Goal: Task Accomplishment & Management: Use online tool/utility

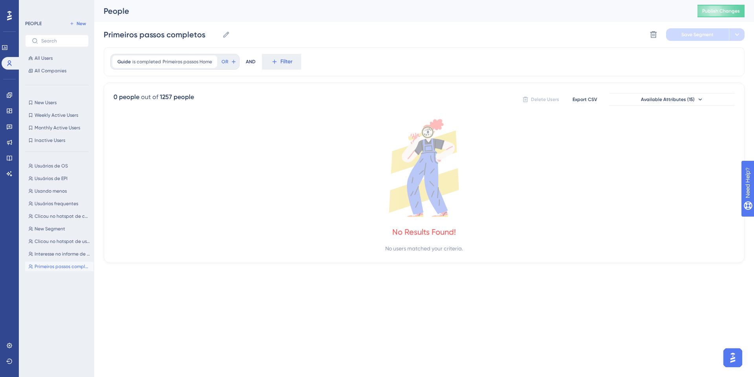
click at [428, 233] on div "No Results Found!" at bounding box center [424, 231] width 64 height 11
click at [428, 230] on div "No Results Found!" at bounding box center [424, 231] width 64 height 11
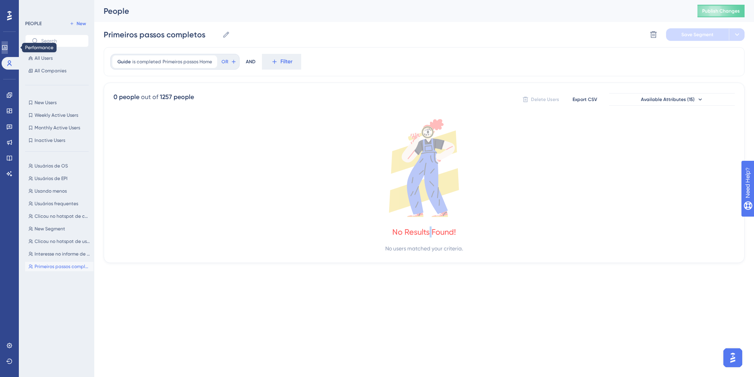
click at [8, 52] on link at bounding box center [5, 47] width 6 height 13
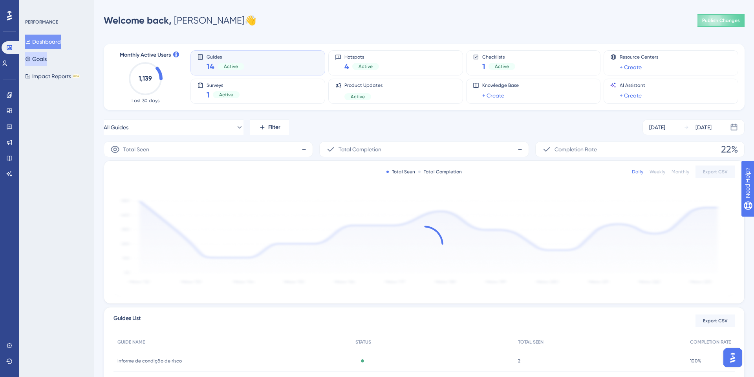
click at [46, 61] on button "Goals" at bounding box center [36, 59] width 22 height 14
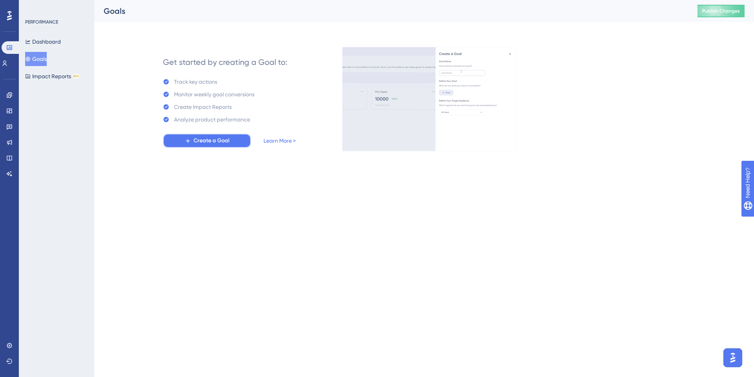
click at [186, 133] on button "Create a Goal" at bounding box center [207, 140] width 88 height 14
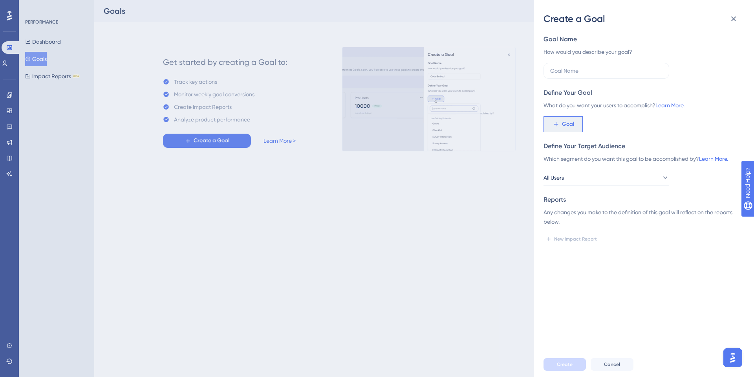
click at [555, 119] on button "Goal" at bounding box center [562, 124] width 39 height 16
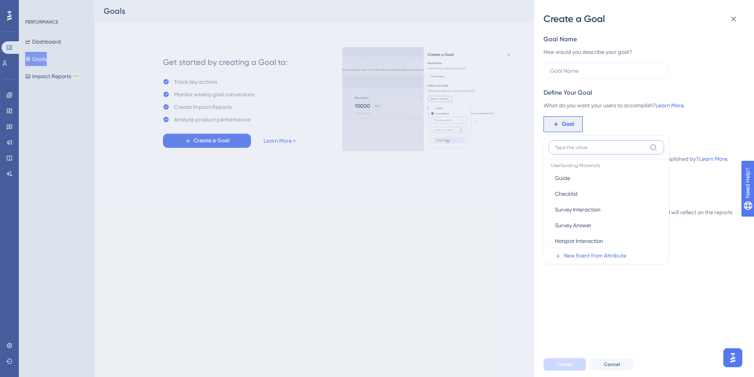
scroll to position [8, 0]
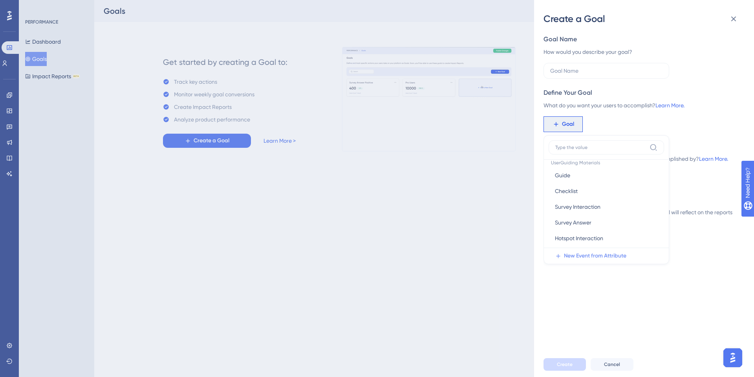
click at [582, 251] on span "New Event from Attribute" at bounding box center [595, 255] width 62 height 9
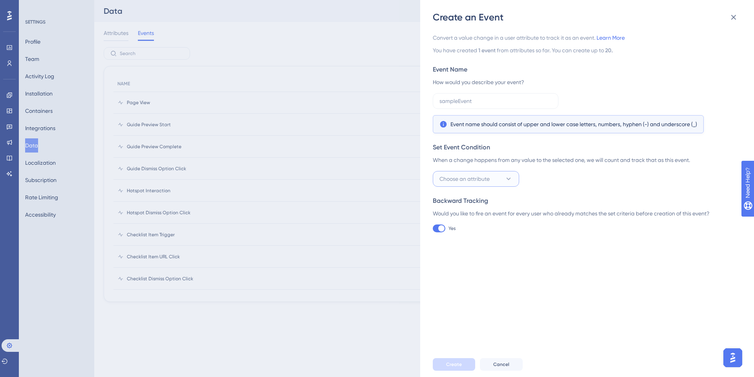
click at [469, 174] on span "Choose an attribute" at bounding box center [464, 178] width 50 height 9
click at [579, 289] on div "Convert a value change in a user attribute to track it as an event. Learn More …" at bounding box center [591, 188] width 316 height 328
click at [734, 20] on icon at bounding box center [733, 17] width 9 height 9
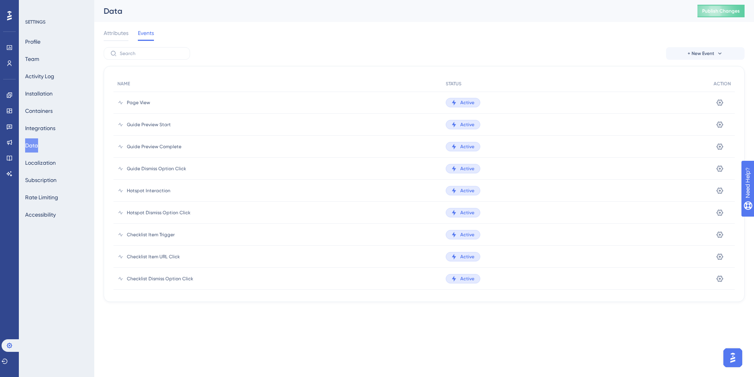
click at [130, 104] on span "Page View" at bounding box center [138, 102] width 23 height 6
click at [466, 102] on span "Active" at bounding box center [467, 102] width 14 height 6
drag, startPoint x: 126, startPoint y: 102, endPoint x: 159, endPoint y: 99, distance: 33.2
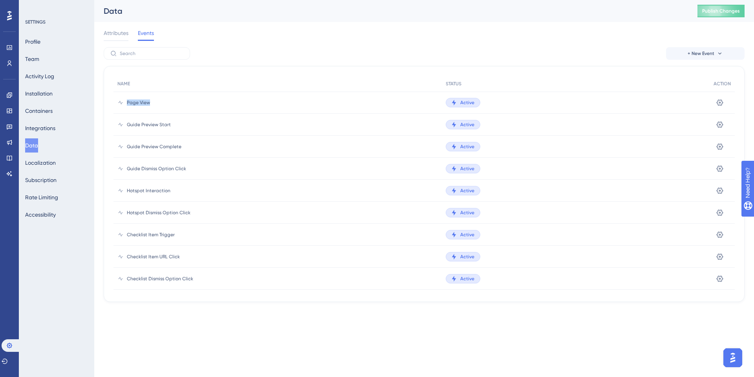
click at [159, 99] on div "Page View" at bounding box center [277, 102] width 328 height 22
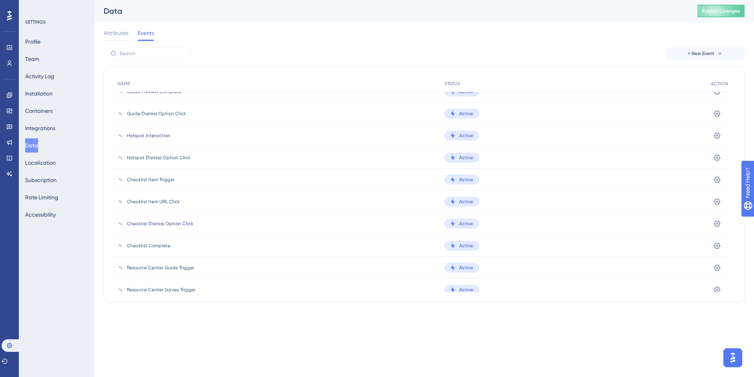
scroll to position [46, 0]
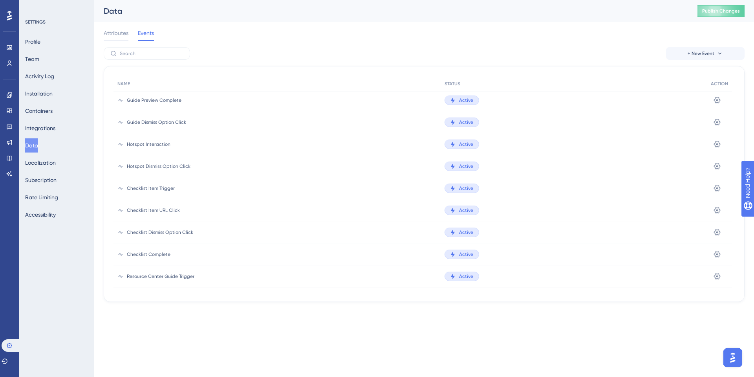
click at [128, 37] on div "Attributes Events" at bounding box center [129, 34] width 50 height 13
click at [112, 40] on div at bounding box center [116, 40] width 25 height 1
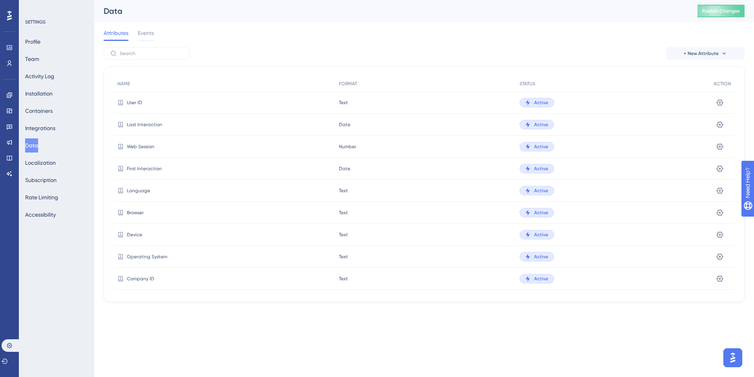
click at [150, 30] on span "Events" at bounding box center [146, 32] width 16 height 9
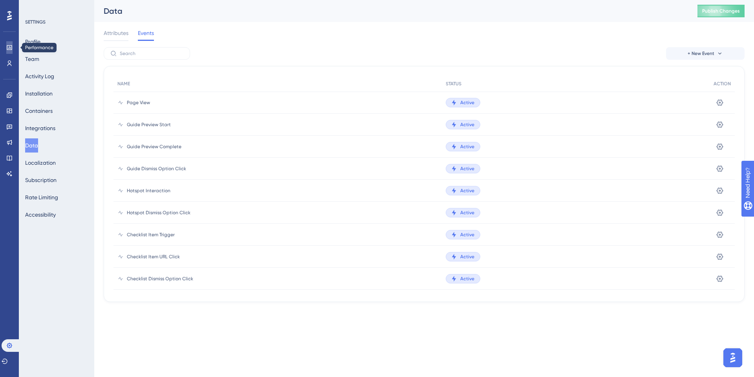
click at [6, 47] on link at bounding box center [9, 47] width 6 height 13
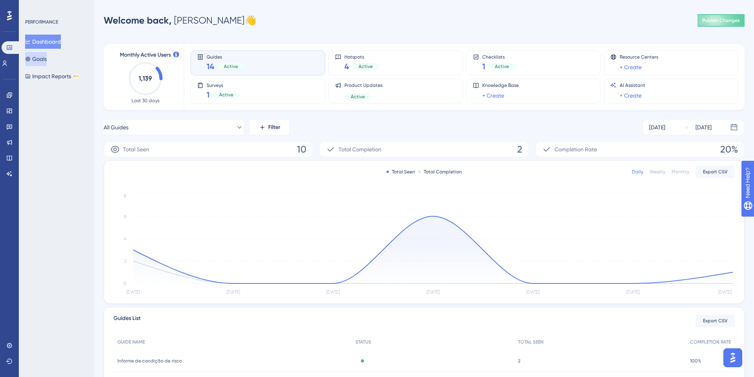
click at [42, 57] on button "Goals" at bounding box center [36, 59] width 22 height 14
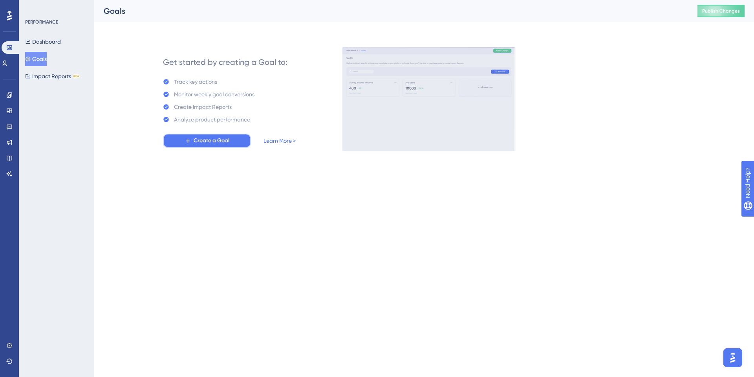
click at [215, 138] on span "Create a Goal" at bounding box center [212, 140] width 36 height 9
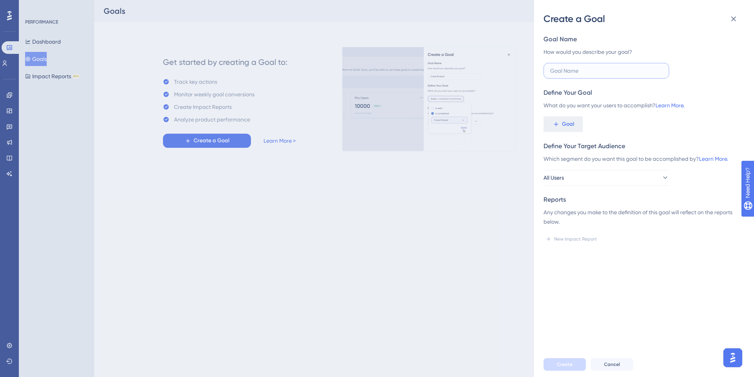
click at [573, 71] on input "text" at bounding box center [606, 70] width 112 height 9
click at [561, 127] on button "Goal" at bounding box center [562, 124] width 39 height 16
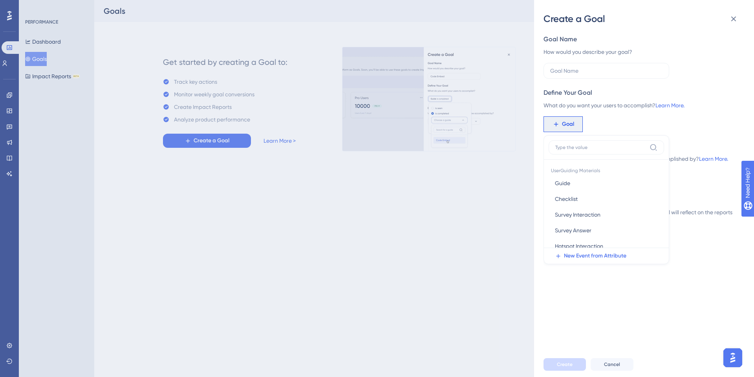
scroll to position [11, 0]
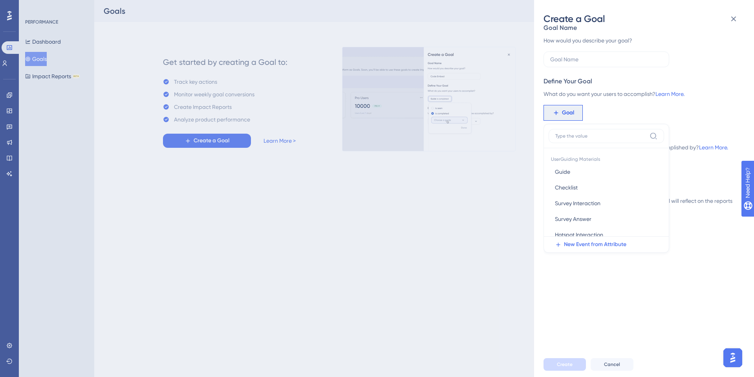
click at [638, 97] on div "What do you want your users to accomplish? Learn More." at bounding box center [640, 93] width 195 height 9
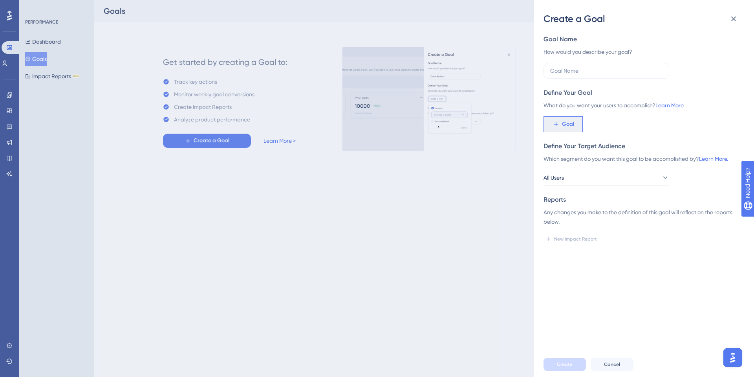
click at [566, 119] on span "Goal" at bounding box center [568, 123] width 12 height 9
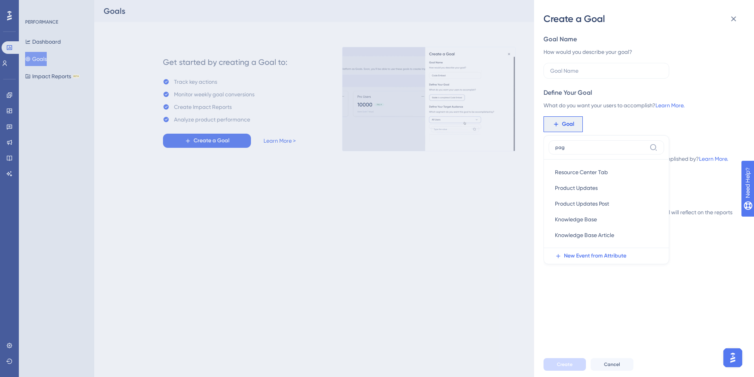
type input "page"
click at [601, 251] on span "New Event from Attribute" at bounding box center [595, 255] width 62 height 9
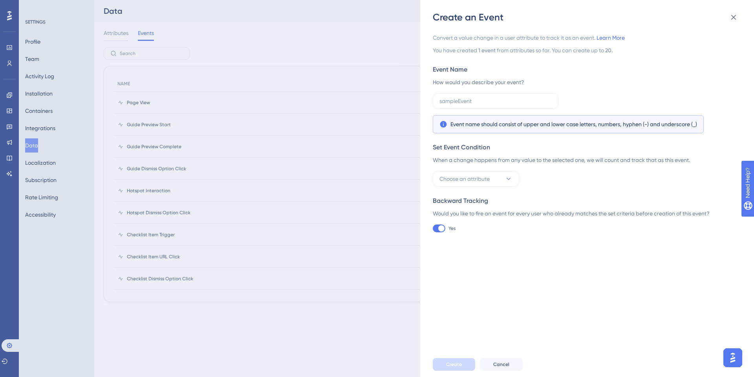
click at [476, 111] on div "Event name should consist of upper and lower case letters, numbers, hyphen (-) …" at bounding box center [585, 113] width 304 height 40
click at [479, 105] on label at bounding box center [496, 101] width 126 height 16
click at [479, 105] on input "text" at bounding box center [495, 101] width 112 height 9
click at [479, 186] on button "Choose an attribute" at bounding box center [476, 179] width 86 height 16
click at [601, 188] on div "Convert a value change in a user attribute to track it as an event. Learn More …" at bounding box center [585, 132] width 304 height 199
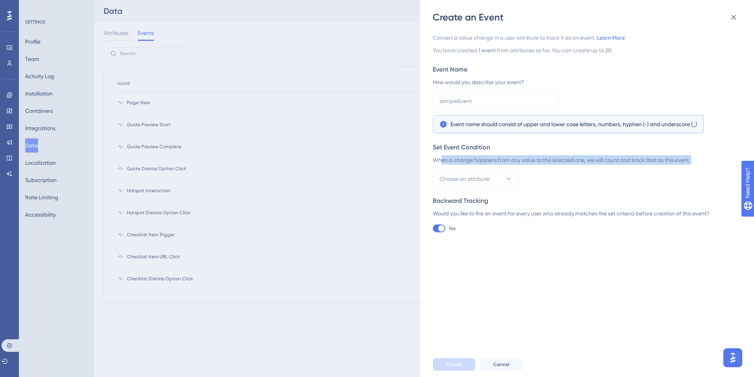
drag, startPoint x: 441, startPoint y: 159, endPoint x: 703, endPoint y: 192, distance: 263.8
click at [703, 192] on div "Convert a value change in a user attribute to track it as an event. Learn More …" at bounding box center [585, 132] width 304 height 199
click at [523, 159] on div "When a change happens from any value to the selected one, we will count and tra…" at bounding box center [585, 159] width 304 height 9
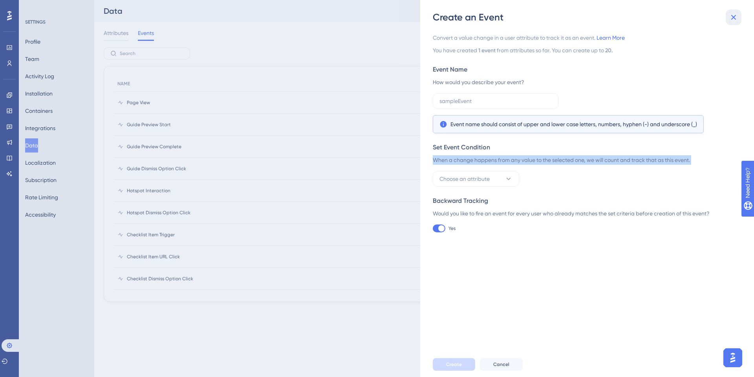
click at [732, 11] on button at bounding box center [734, 17] width 16 height 16
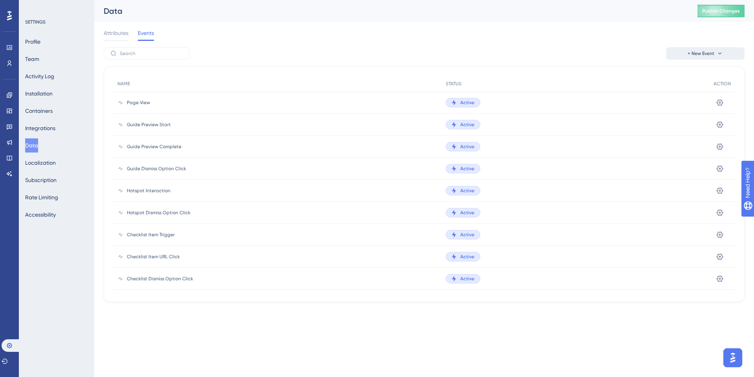
click at [718, 53] on icon at bounding box center [720, 53] width 6 height 6
click at [135, 96] on div "Page View" at bounding box center [276, 102] width 327 height 22
click at [132, 102] on span "Page View" at bounding box center [138, 102] width 23 height 6
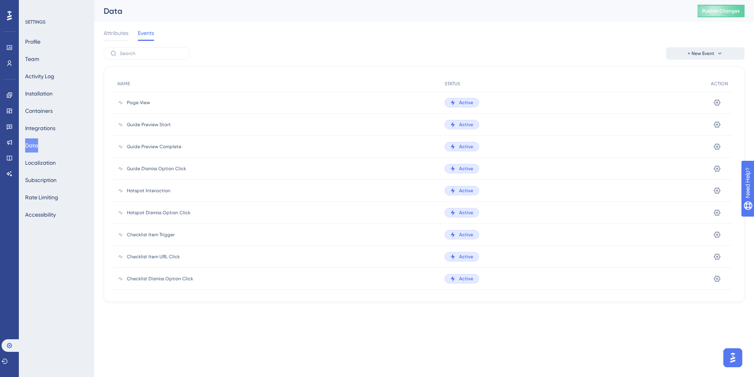
click at [464, 110] on div "Active" at bounding box center [574, 102] width 267 height 22
click at [716, 102] on icon at bounding box center [717, 103] width 8 height 8
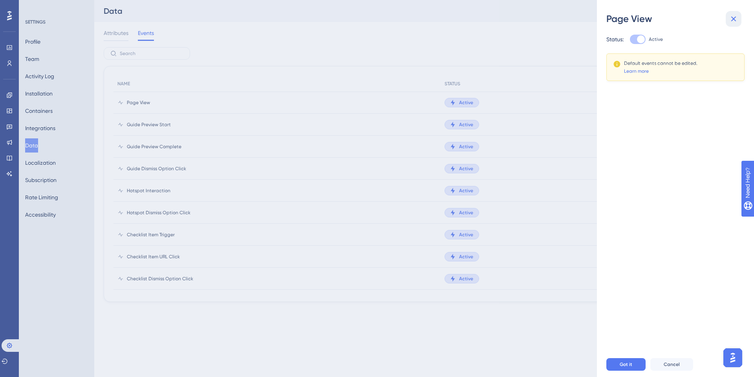
click at [738, 12] on button at bounding box center [734, 19] width 16 height 16
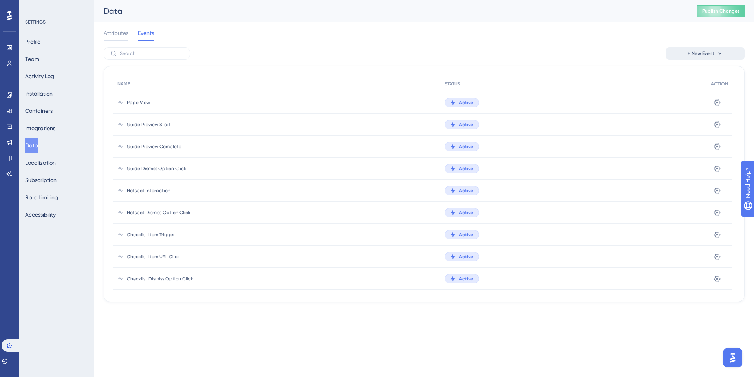
click at [15, 39] on div "Performance Users" at bounding box center [9, 46] width 13 height 48
click at [13, 43] on link at bounding box center [9, 47] width 6 height 13
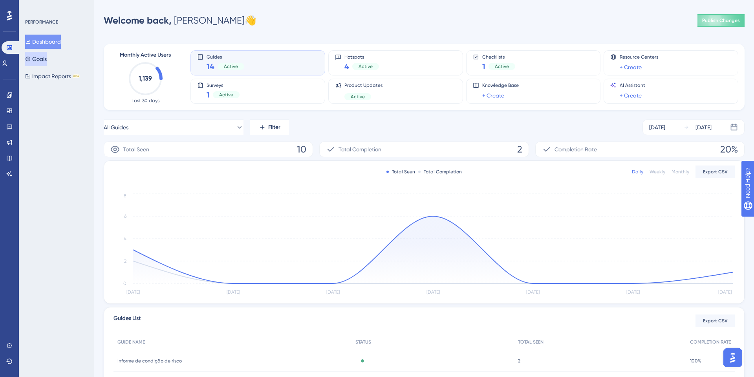
click at [30, 59] on icon at bounding box center [28, 59] width 5 height 5
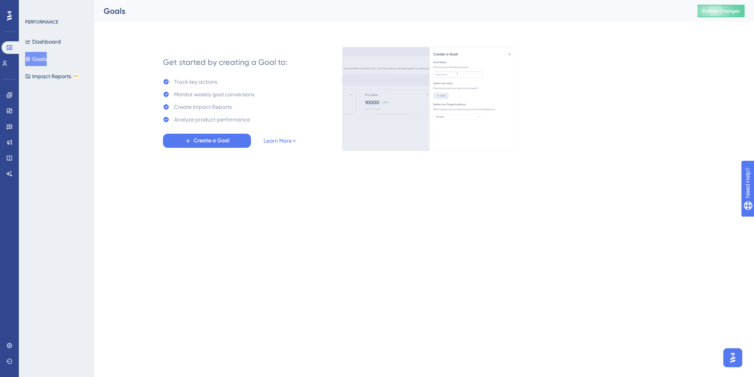
click at [446, 91] on img at bounding box center [429, 99] width 174 height 104
click at [183, 137] on button "Create a Goal" at bounding box center [207, 140] width 88 height 14
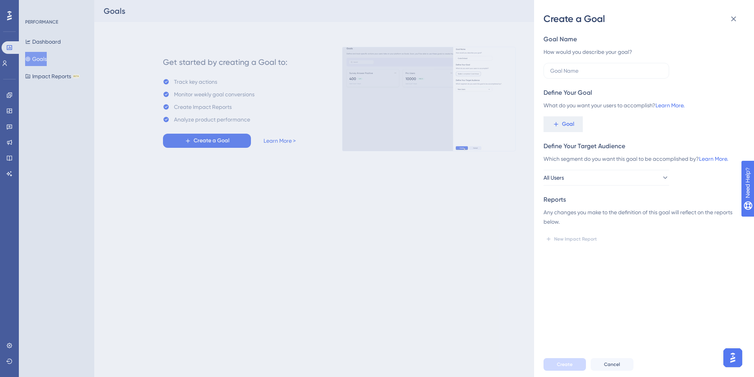
click at [722, 26] on div "Goal Name How would you describe your goal? Define Your Goal What do you want y…" at bounding box center [646, 188] width 207 height 326
click at [732, 19] on icon at bounding box center [733, 18] width 9 height 9
